Goal: Task Accomplishment & Management: Use online tool/utility

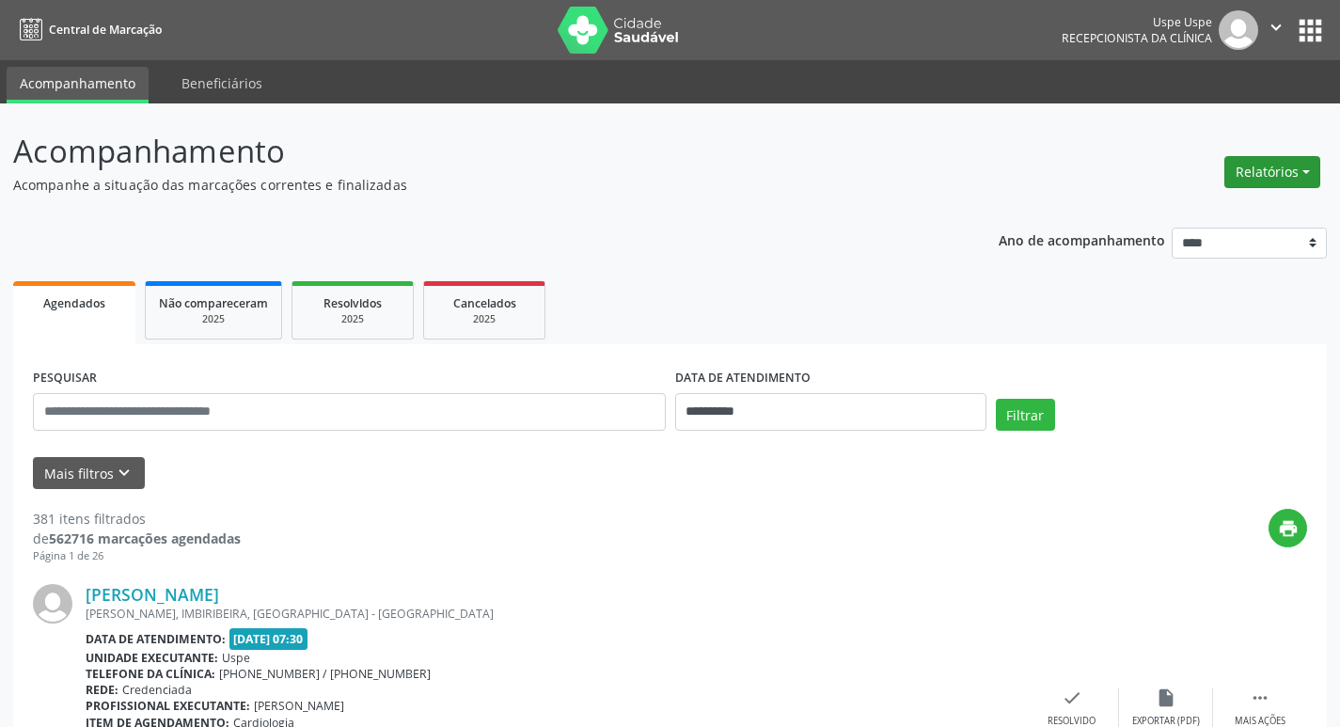
click at [1264, 165] on button "Relatórios" at bounding box center [1273, 172] width 96 height 32
click at [1184, 214] on link "Agendamentos" at bounding box center [1220, 212] width 202 height 26
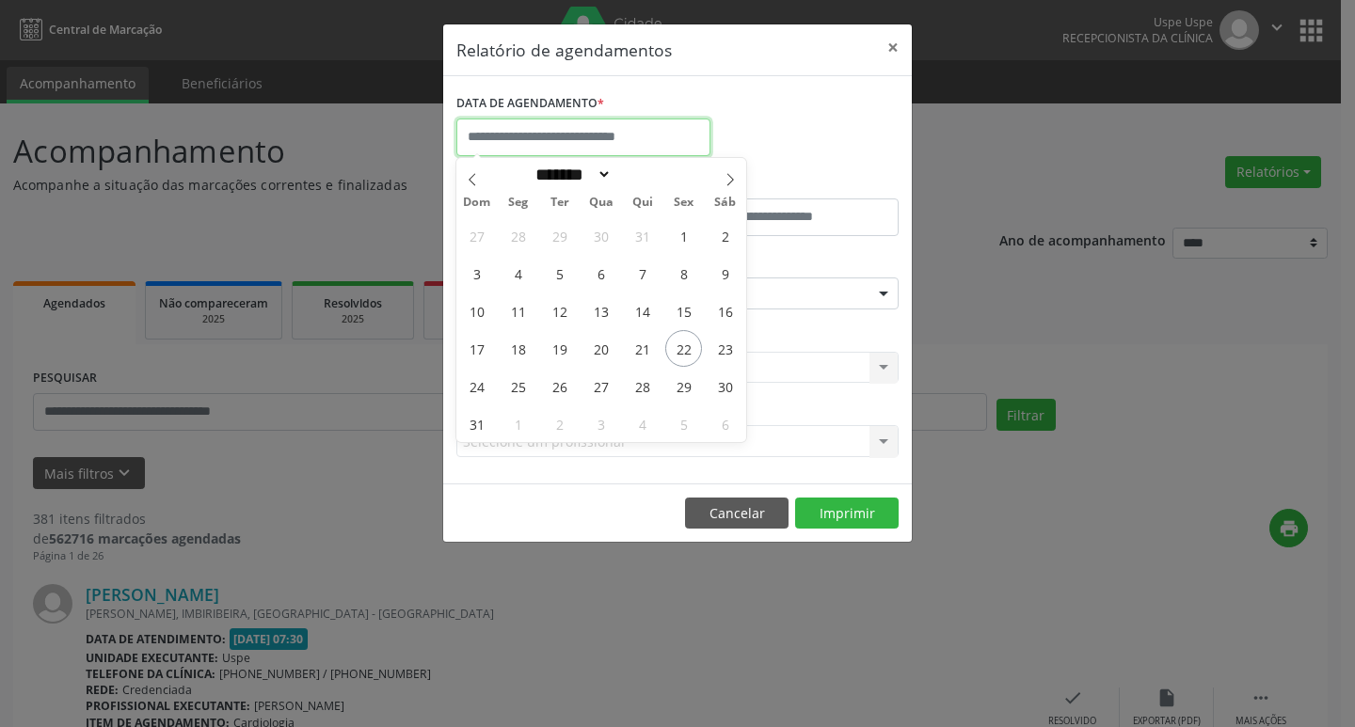
click at [539, 136] on input "text" at bounding box center [583, 138] width 254 height 38
click at [511, 386] on span "25" at bounding box center [517, 386] width 37 height 37
type input "**********"
click at [511, 386] on span "25" at bounding box center [517, 386] width 37 height 37
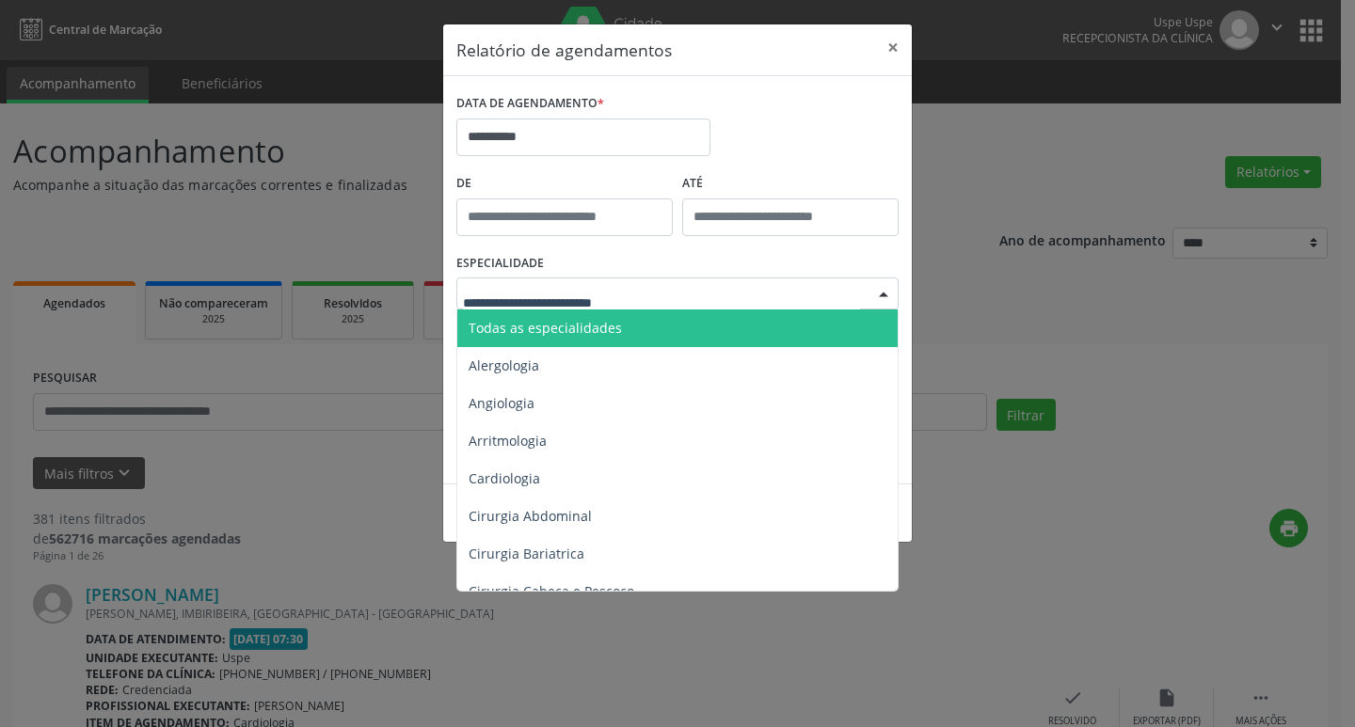
click at [526, 330] on span "Todas as especialidades" at bounding box center [544, 328] width 153 height 18
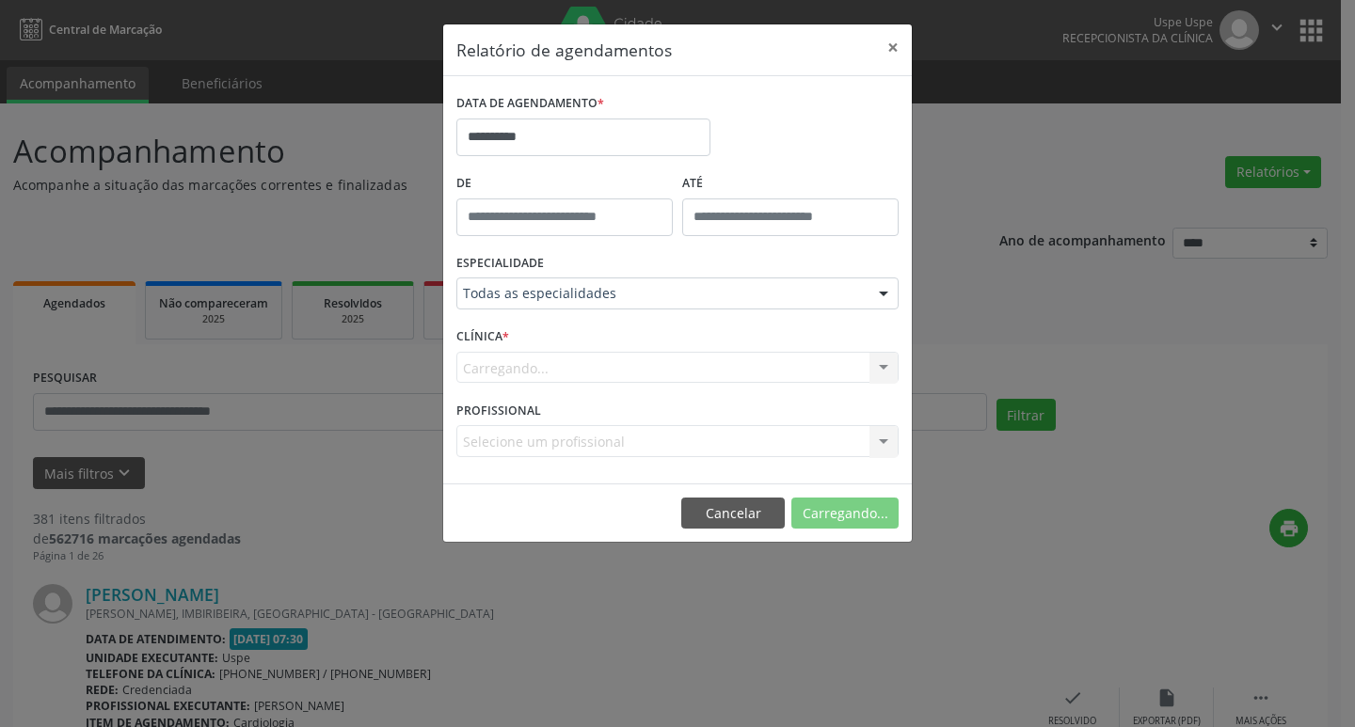
click at [542, 309] on div "Todas as especialidades Todas as especialidades Alergologia Angiologia Arritmol…" at bounding box center [677, 293] width 442 height 32
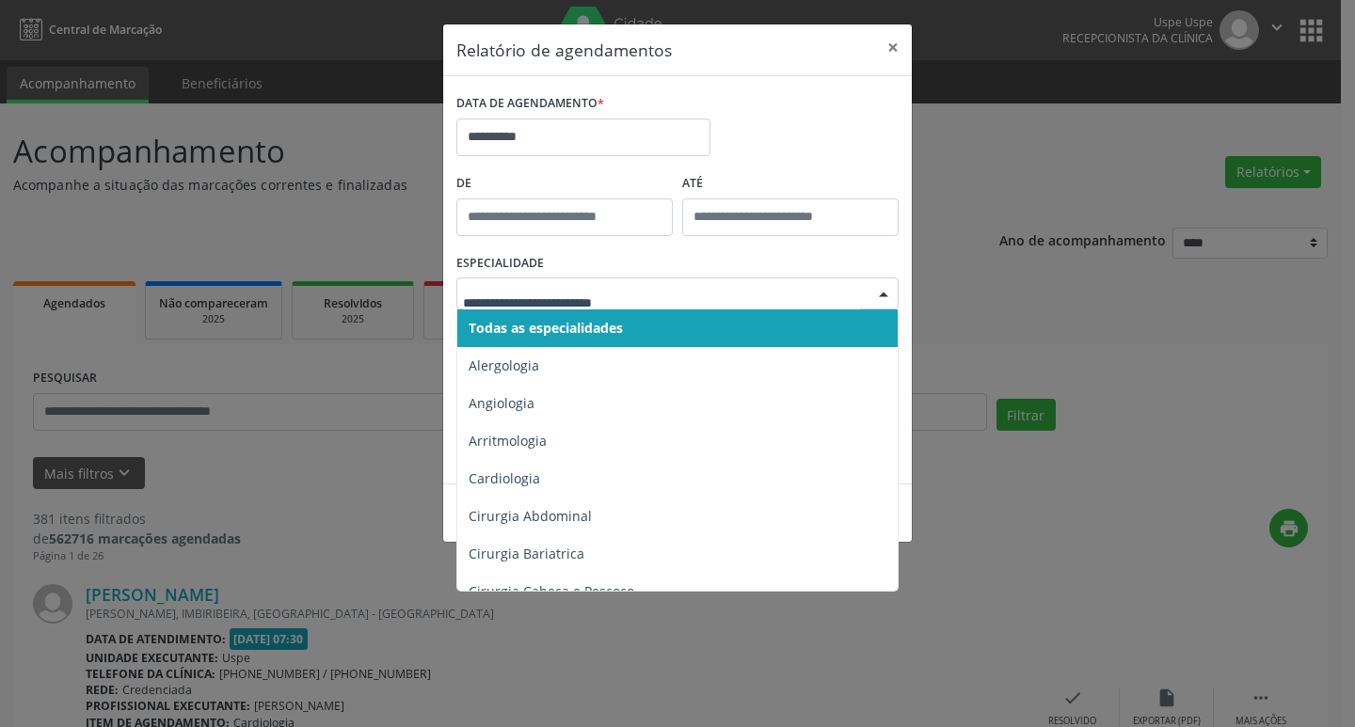
drag, startPoint x: 547, startPoint y: 320, endPoint x: 547, endPoint y: 305, distance: 15.1
click at [547, 315] on span "Todas as especialidades" at bounding box center [678, 328] width 443 height 38
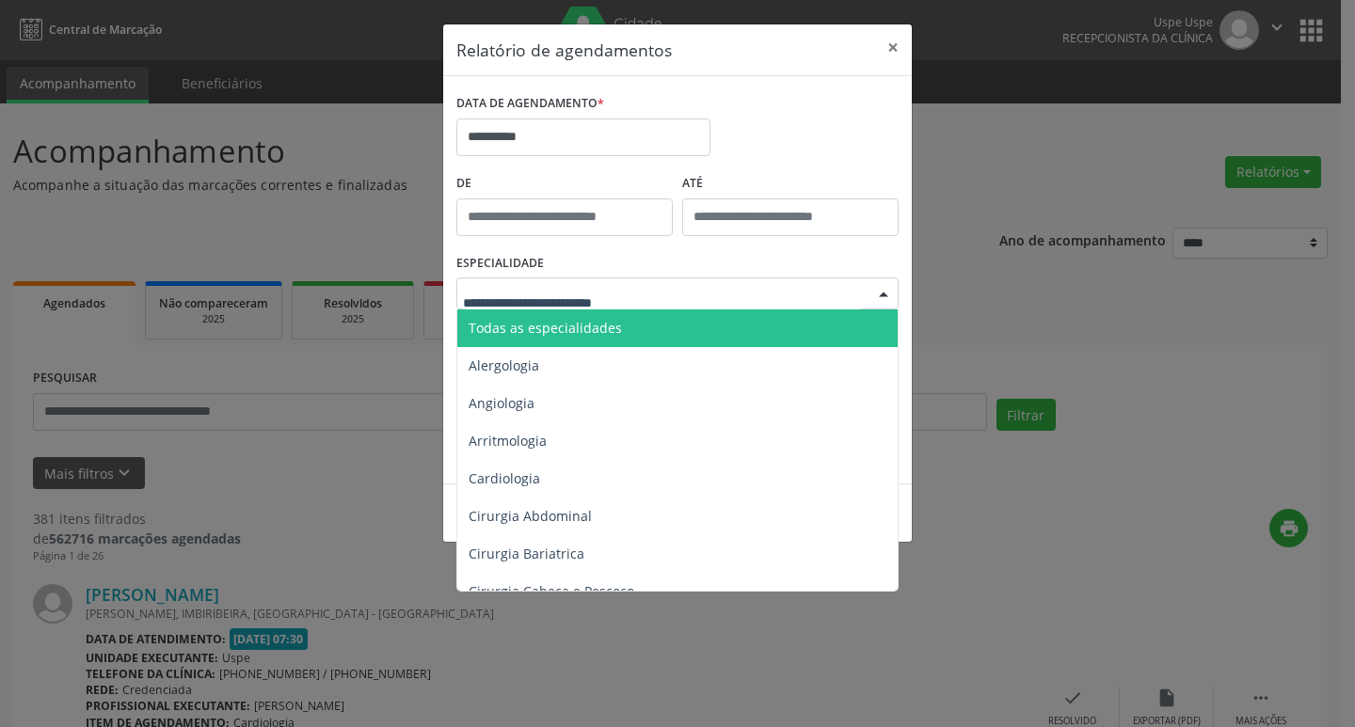
click at [540, 333] on span "Todas as especialidades" at bounding box center [544, 328] width 153 height 18
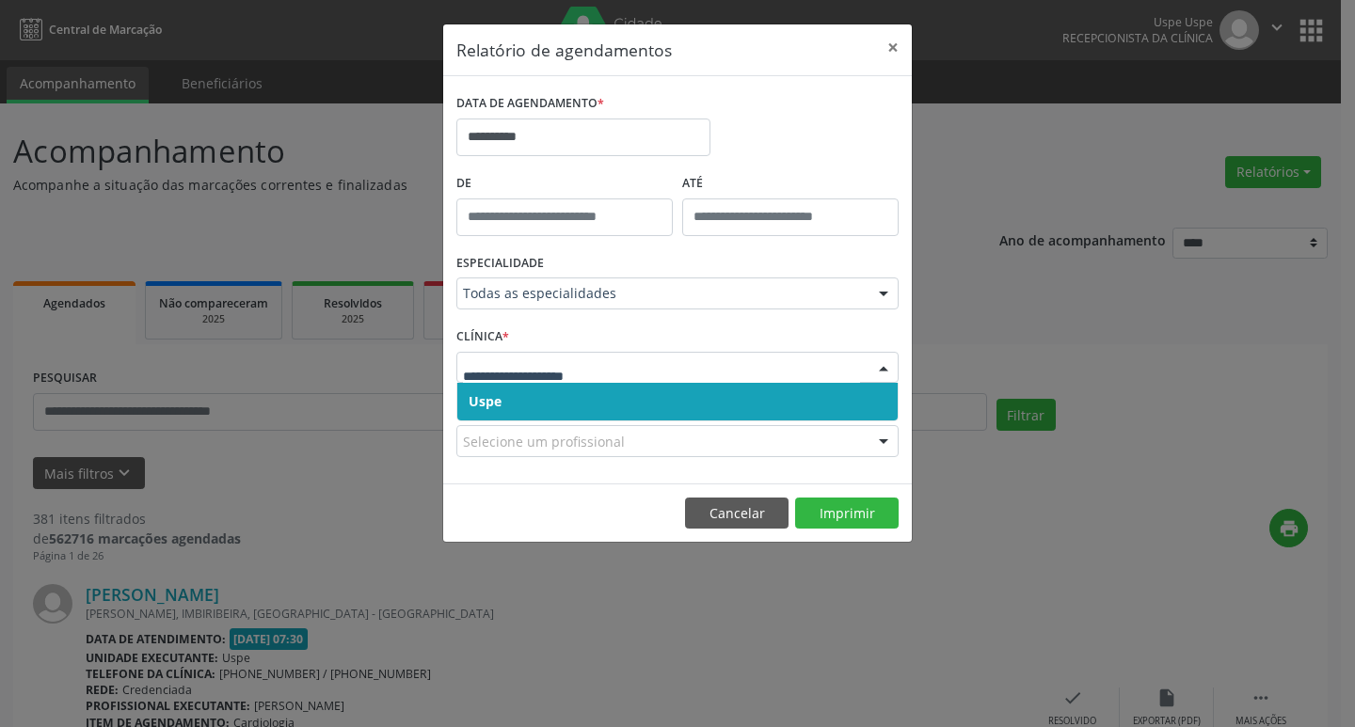
click at [528, 393] on span "Uspe" at bounding box center [677, 402] width 440 height 38
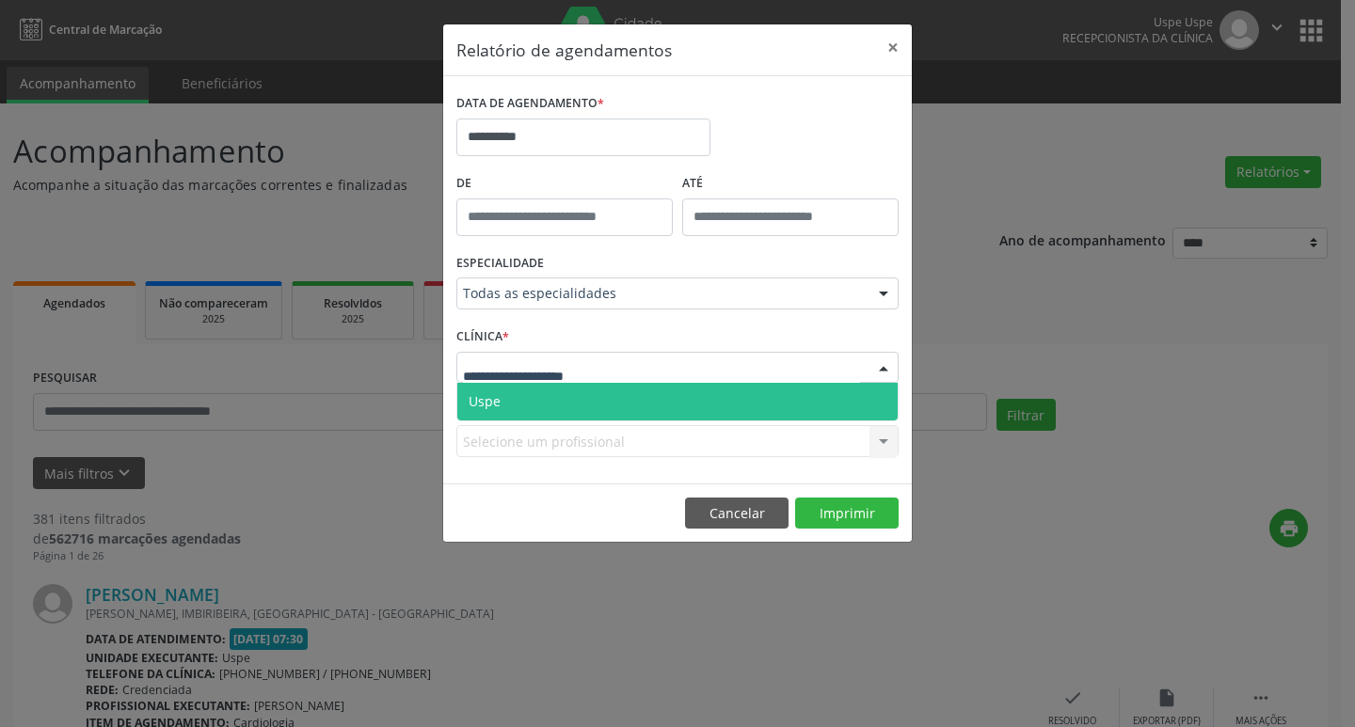
click at [530, 394] on span "Uspe" at bounding box center [677, 402] width 440 height 38
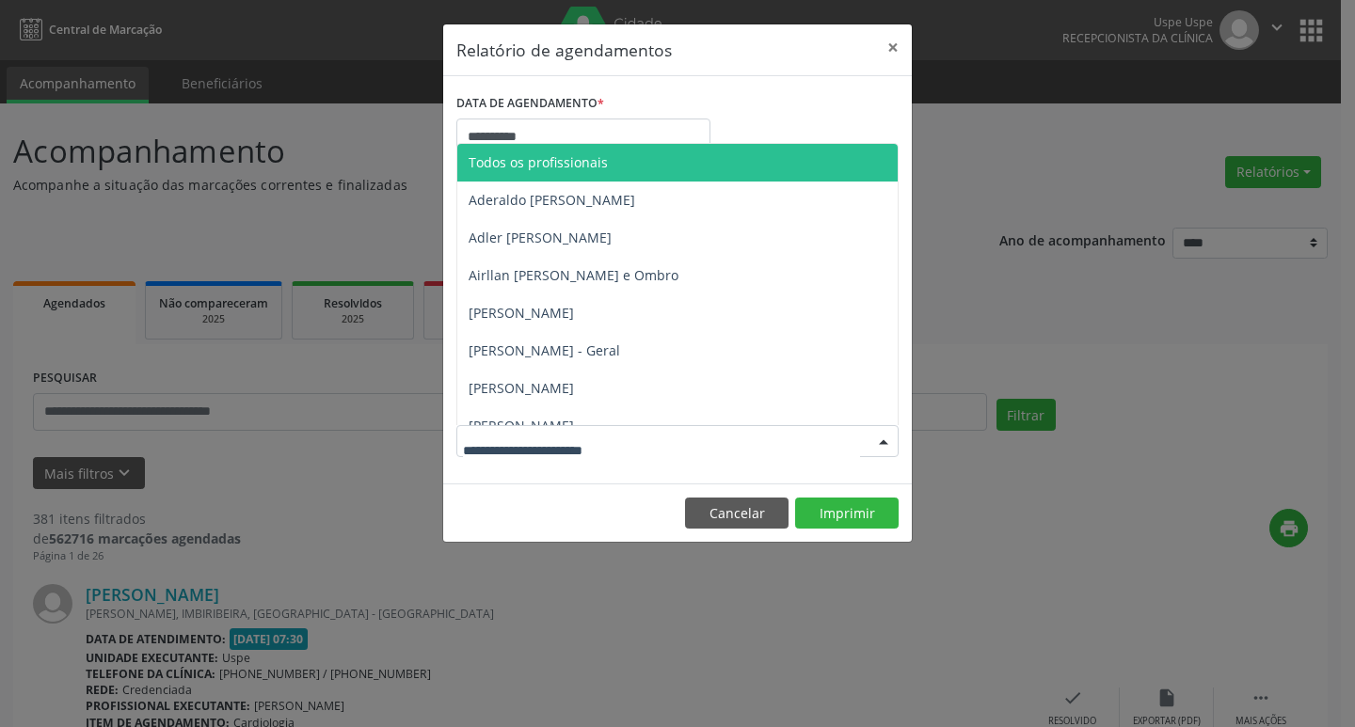
click at [586, 152] on span "Todos os profissionais" at bounding box center [716, 163] width 519 height 38
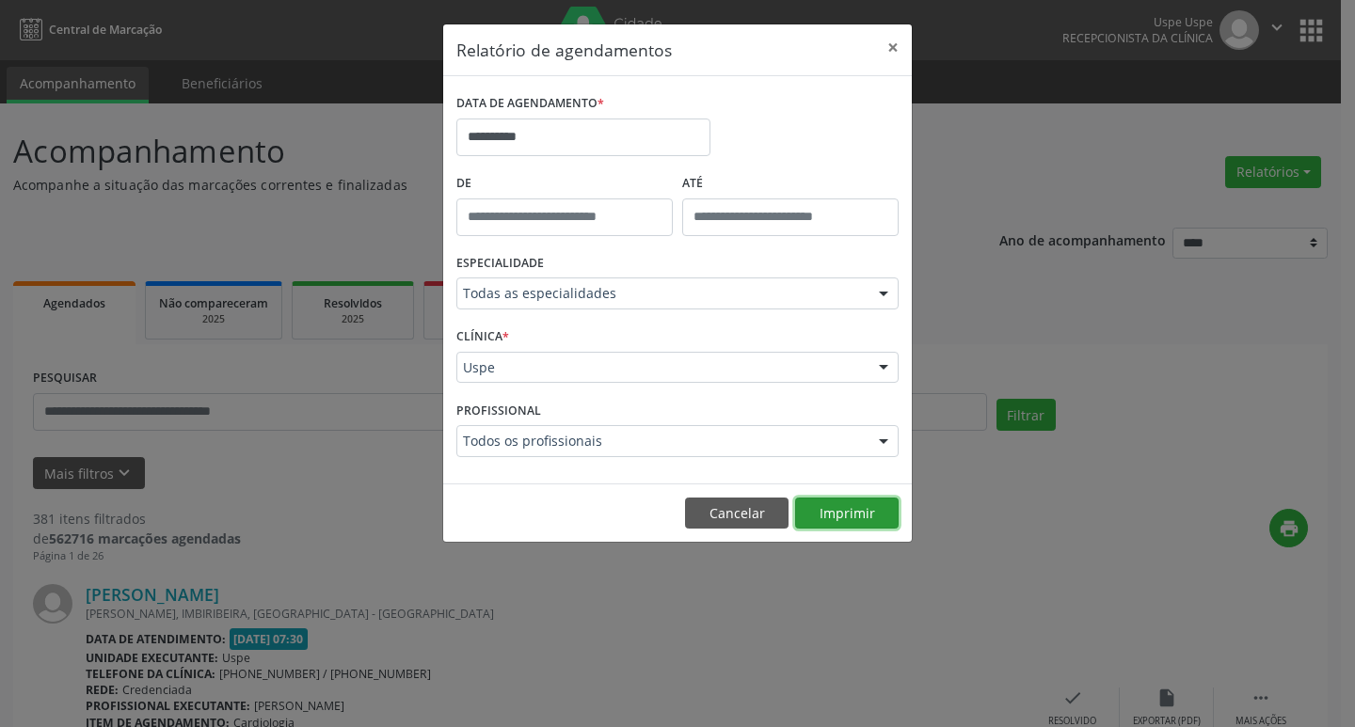
click at [859, 524] on button "Imprimir" at bounding box center [846, 514] width 103 height 32
